Goal: Information Seeking & Learning: Learn about a topic

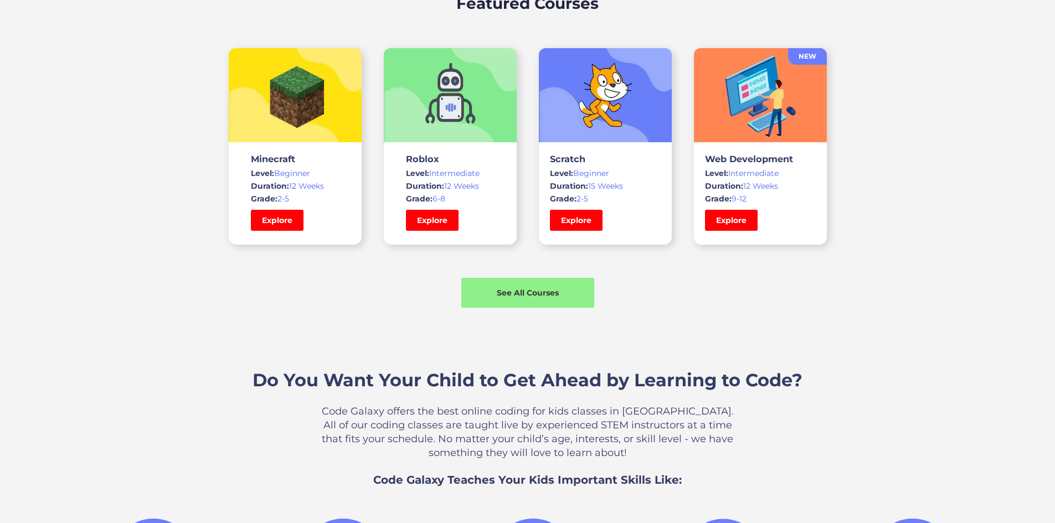
scroll to position [775, 0]
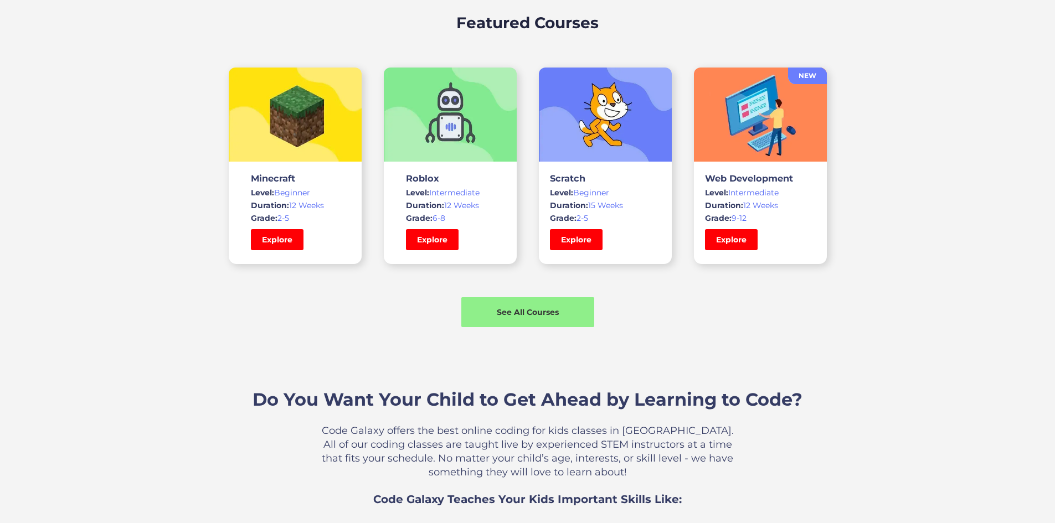
click at [597, 161] on img at bounding box center [605, 115] width 133 height 94
click at [583, 251] on link "Explore" at bounding box center [575, 240] width 55 height 22
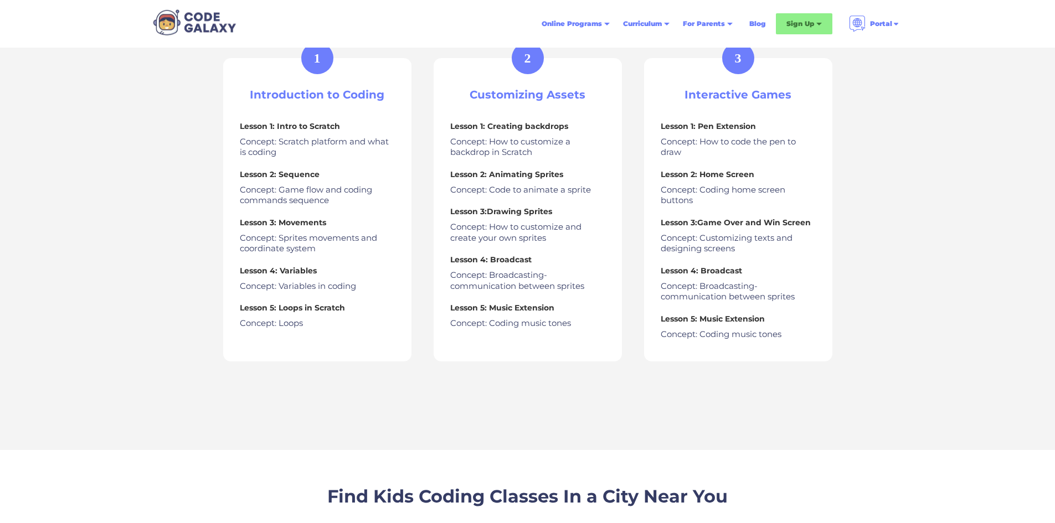
scroll to position [388, 0]
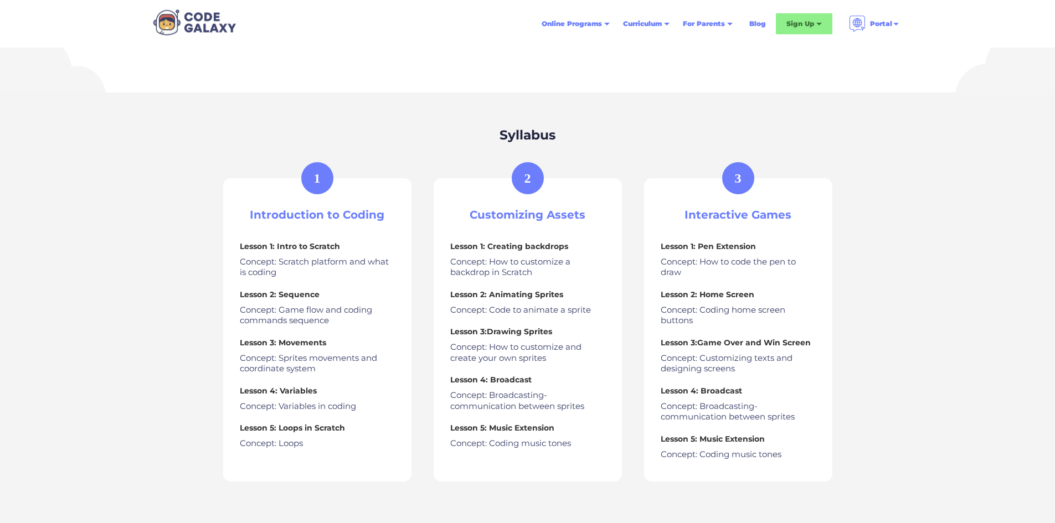
click at [306, 225] on div "1 Introduction to Coding Lesson 1: Intro to Scratch Concept: Scratch platform a…" at bounding box center [317, 330] width 188 height 304
click at [555, 222] on h3 "Customizing Assets" at bounding box center [527, 215] width 155 height 14
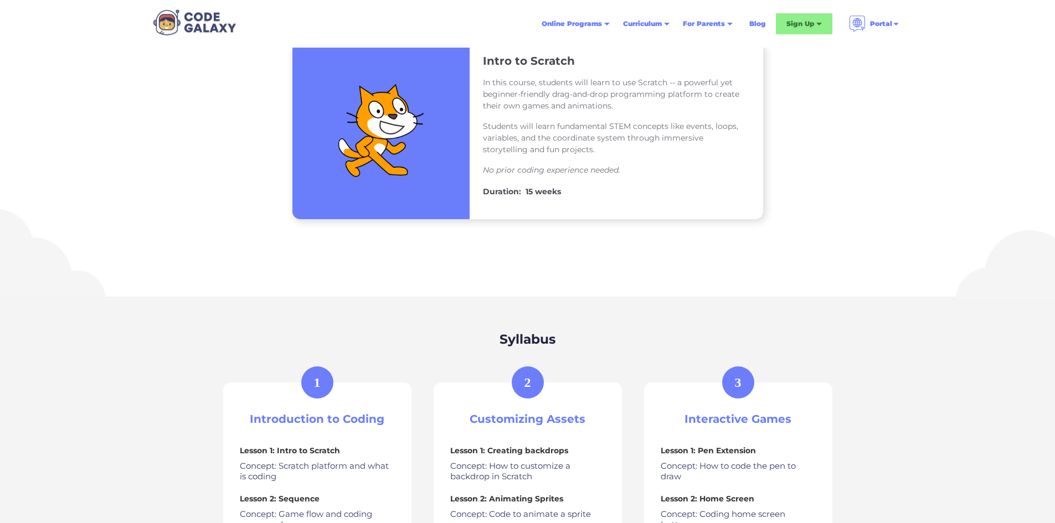
scroll to position [405, 0]
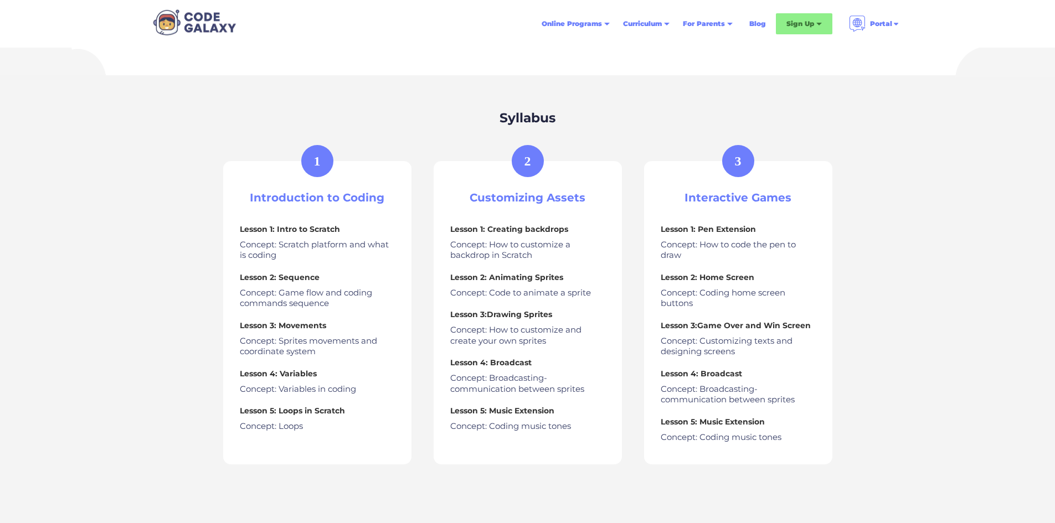
click at [573, 261] on p "Concept: How to customize a backdrop in Scratch" at bounding box center [527, 250] width 155 height 22
click at [716, 236] on h4 "Lesson 1: Pen Extension" at bounding box center [738, 229] width 155 height 13
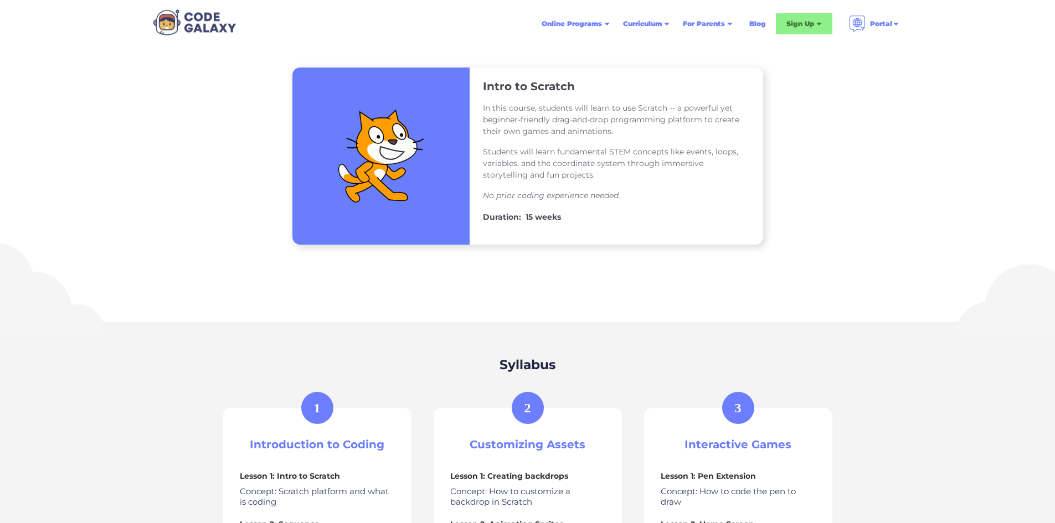
scroll to position [0, 0]
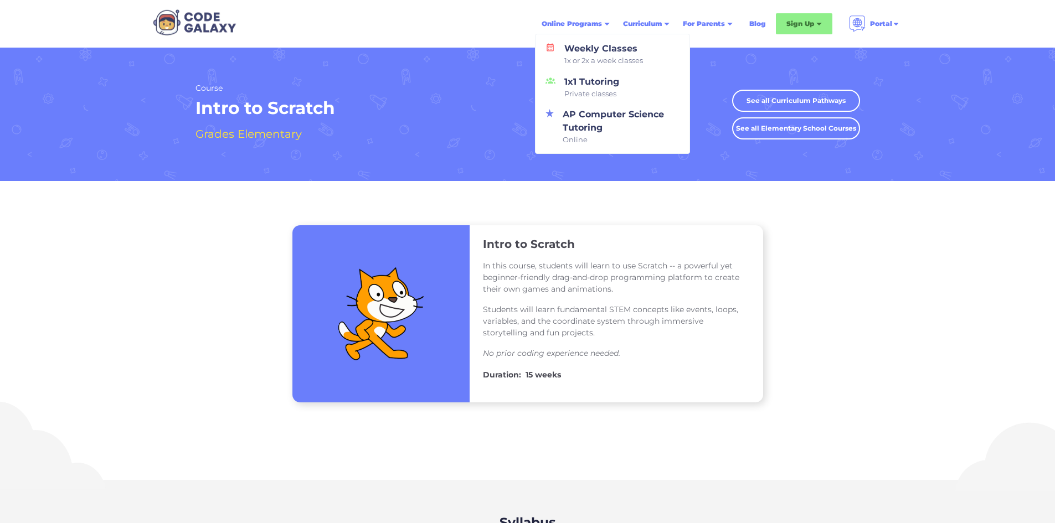
click at [583, 20] on div "Online Programs" at bounding box center [572, 23] width 60 height 11
click at [581, 17] on div "Online Programs" at bounding box center [575, 24] width 81 height 20
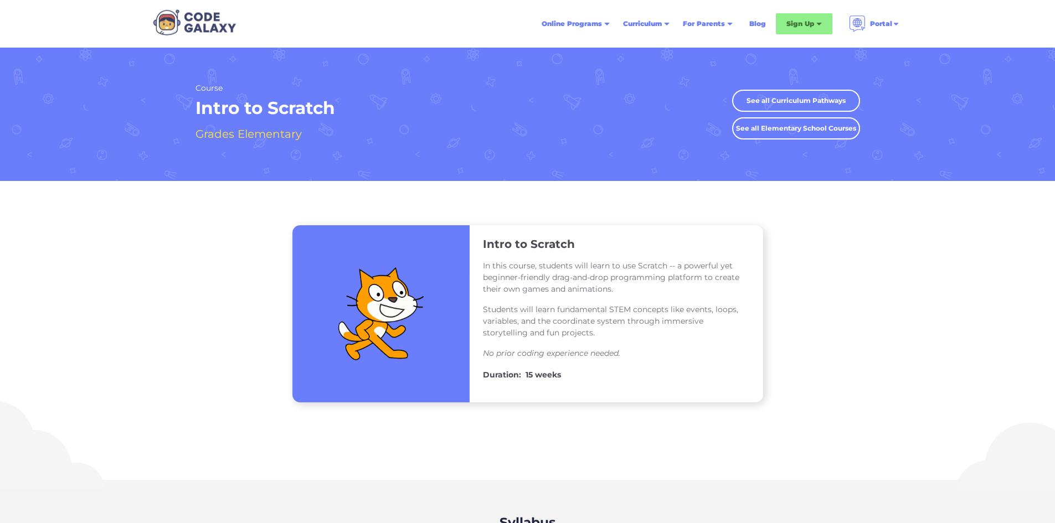
click at [584, 25] on div "Online Programs" at bounding box center [572, 23] width 60 height 11
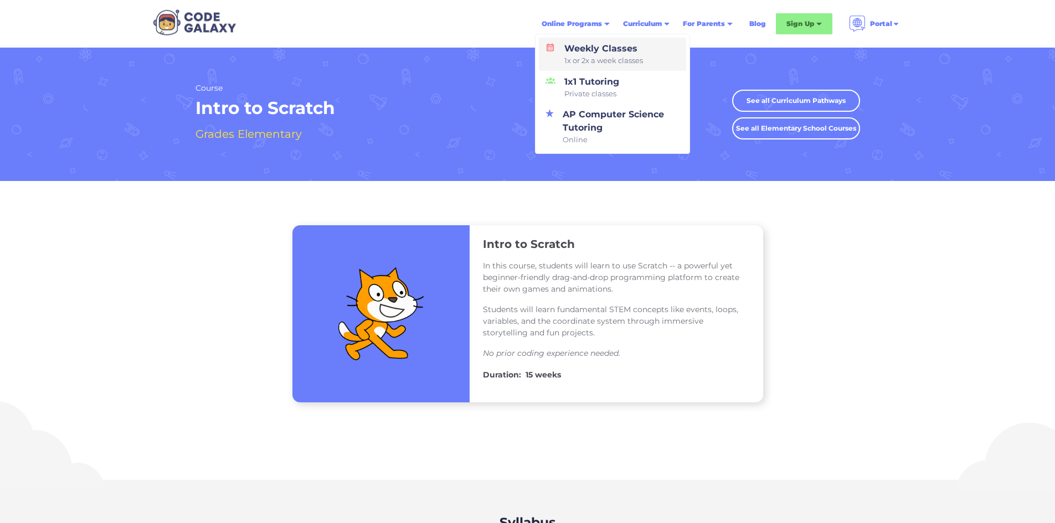
click at [589, 54] on div "Weekly Classes 1x or 2x a week classes" at bounding box center [601, 54] width 83 height 24
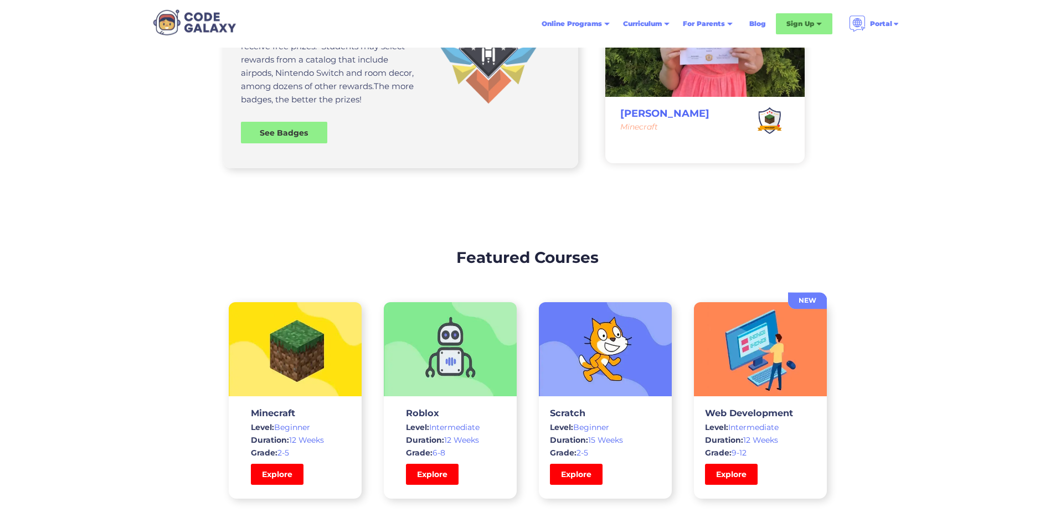
scroll to position [3211, 0]
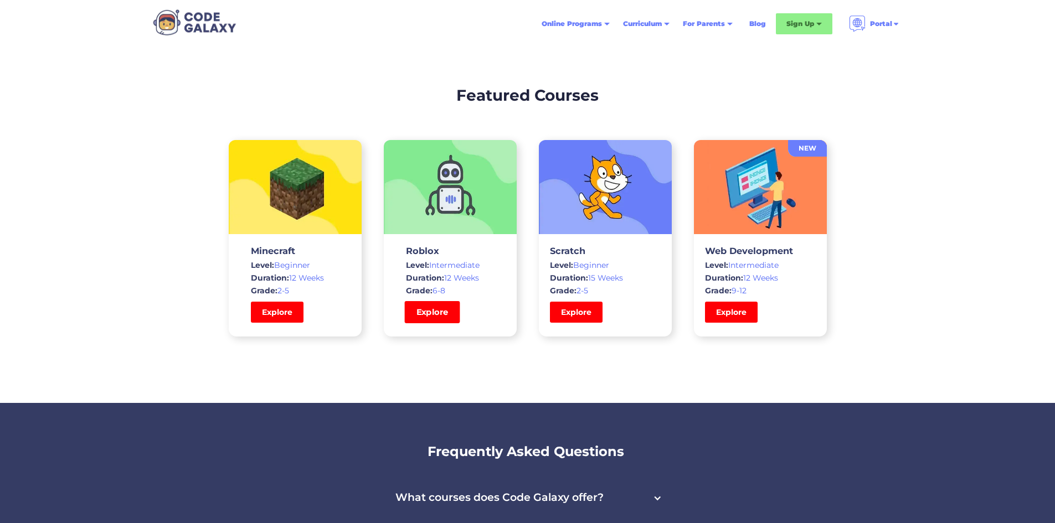
click at [431, 313] on link "Explore" at bounding box center [431, 312] width 55 height 22
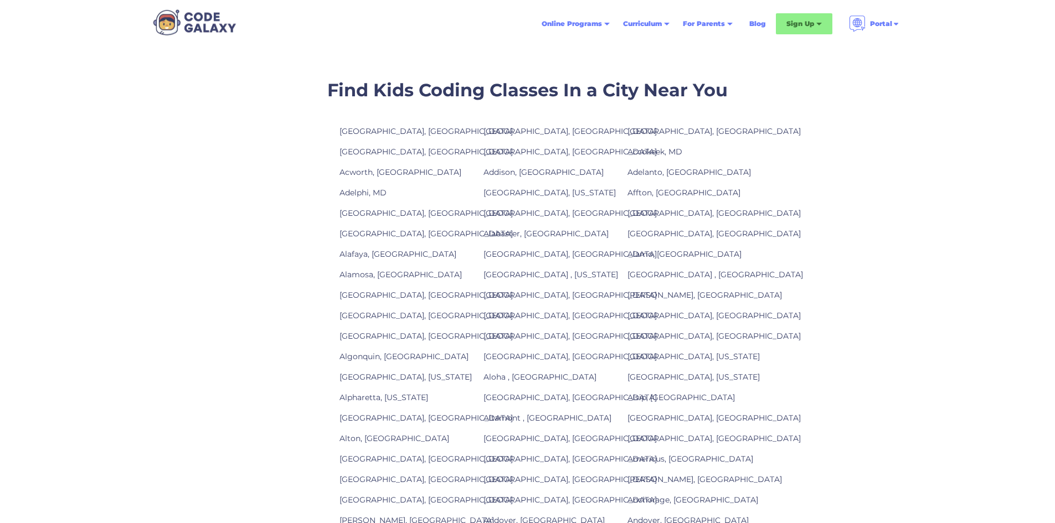
scroll to position [498, 0]
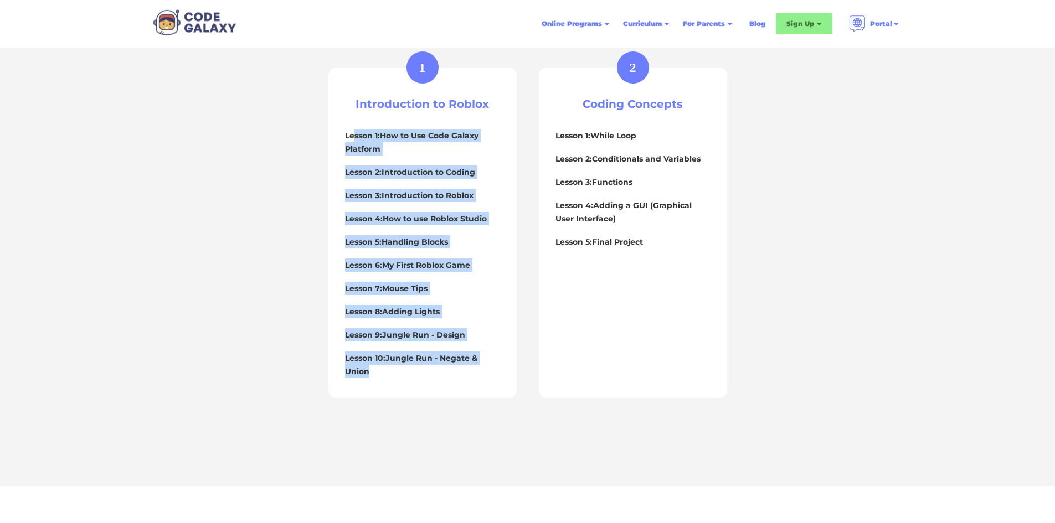
drag, startPoint x: 356, startPoint y: 163, endPoint x: 488, endPoint y: 418, distance: 286.8
click at [488, 420] on div "1 Introduction to Roblox Lesson 1: How to Use Code Galaxy Platform Lesson 2: In…" at bounding box center [527, 250] width 421 height 364
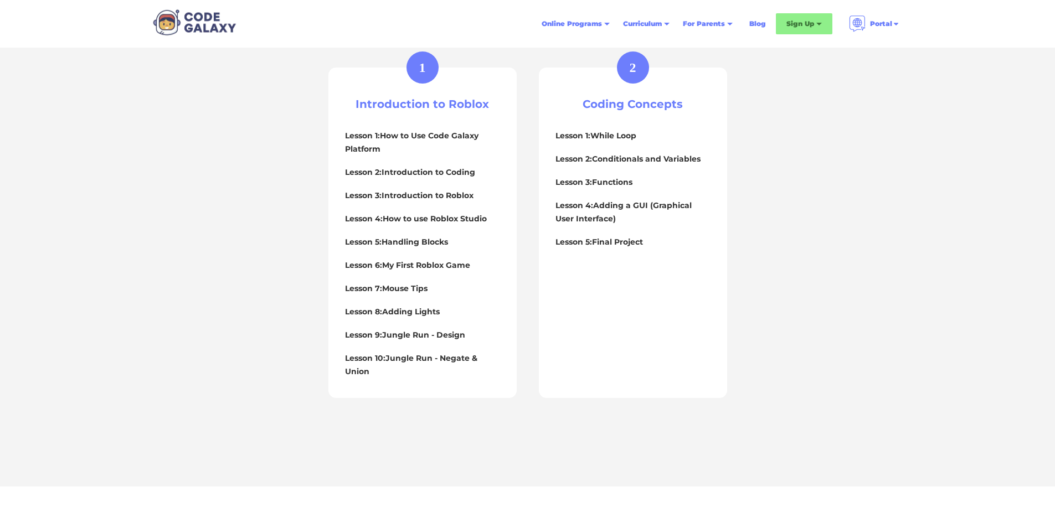
drag, startPoint x: 623, startPoint y: 254, endPoint x: 584, endPoint y: 237, distance: 42.4
click at [621, 251] on div "Lesson 1: While Loop Lesson 2: Conditionals and Variables Lesson 3: Functions L…" at bounding box center [632, 193] width 155 height 149
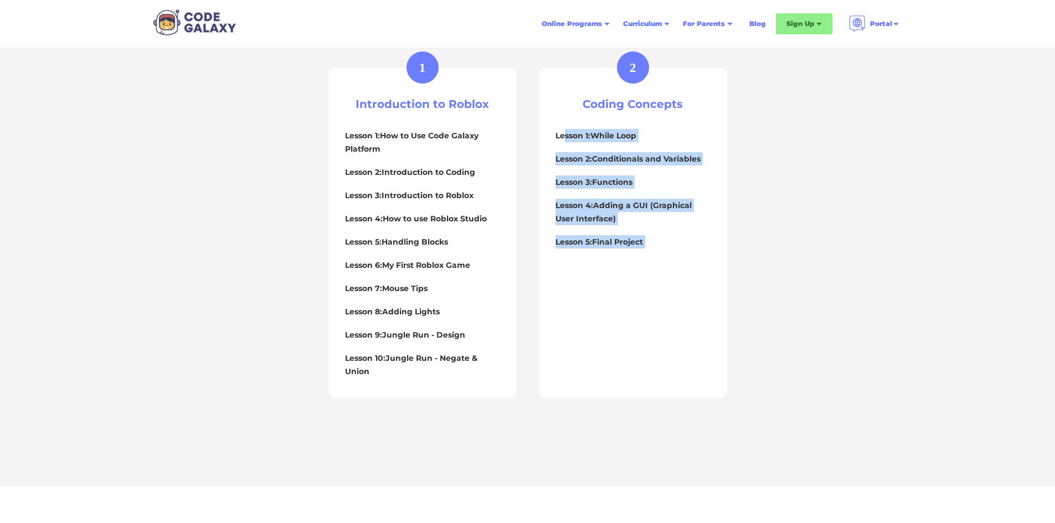
drag, startPoint x: 575, startPoint y: 154, endPoint x: 657, endPoint y: 287, distance: 156.1
click at [657, 269] on div "Lesson 1: While Loop Lesson 2: Conditionals and Variables Lesson 3: Functions L…" at bounding box center [632, 193] width 155 height 149
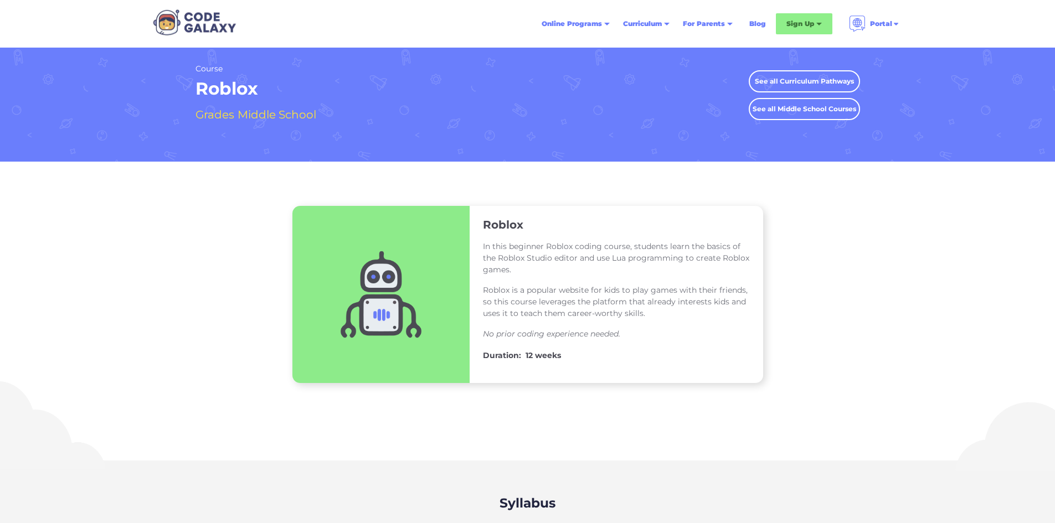
scroll to position [0, 0]
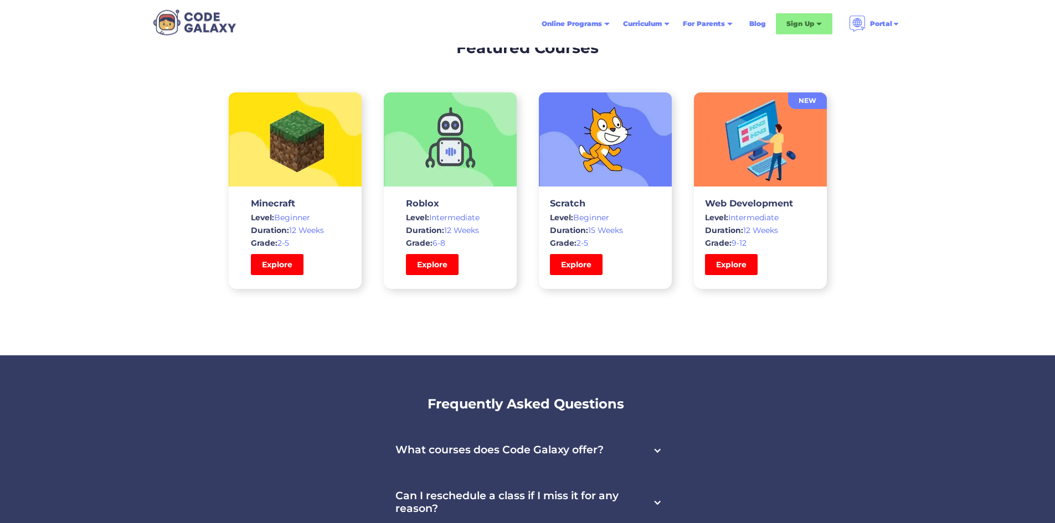
scroll to position [3211, 0]
